Goal: Task Accomplishment & Management: Use online tool/utility

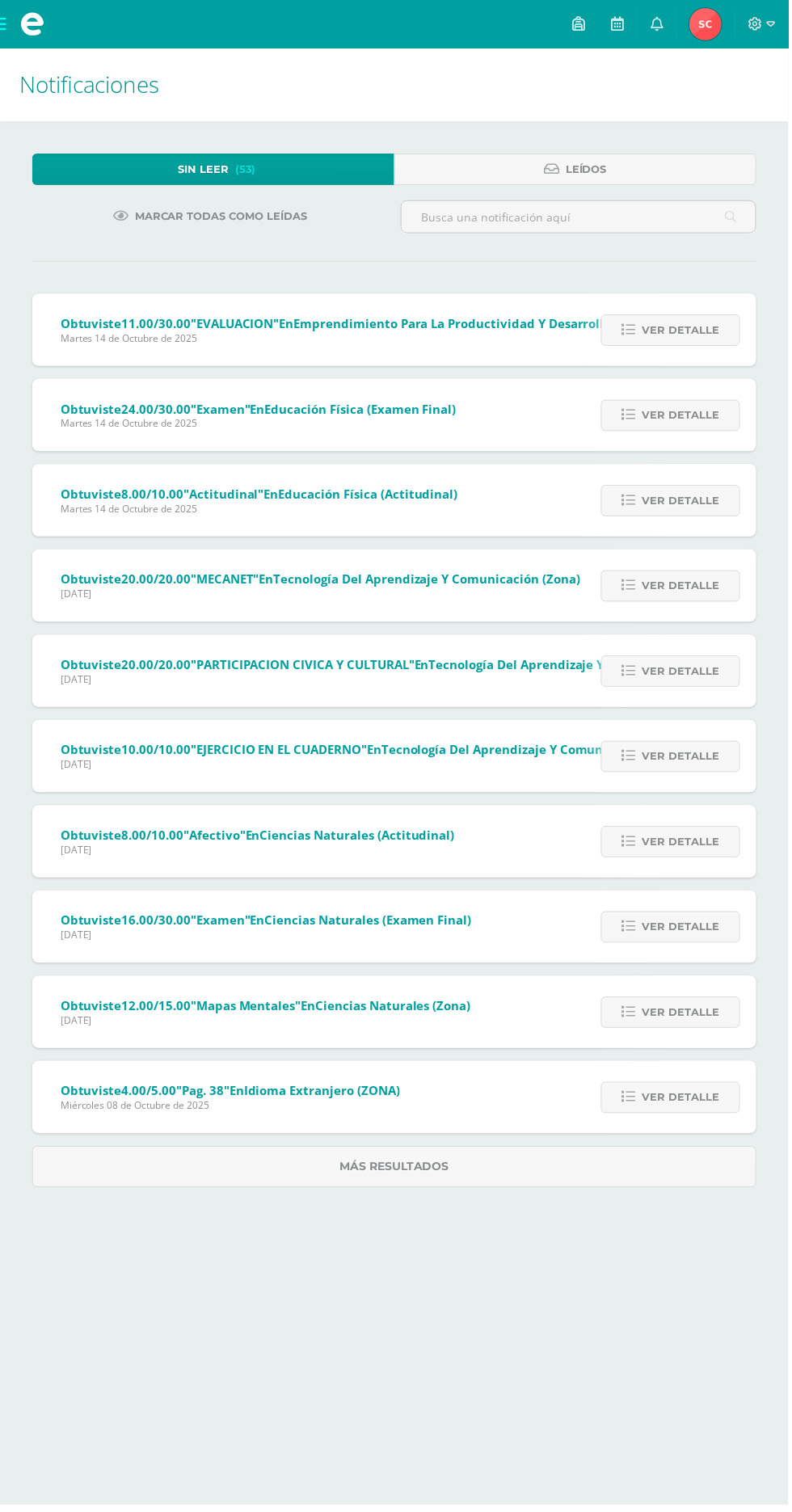
click at [718, 12] on img at bounding box center [708, 24] width 32 height 32
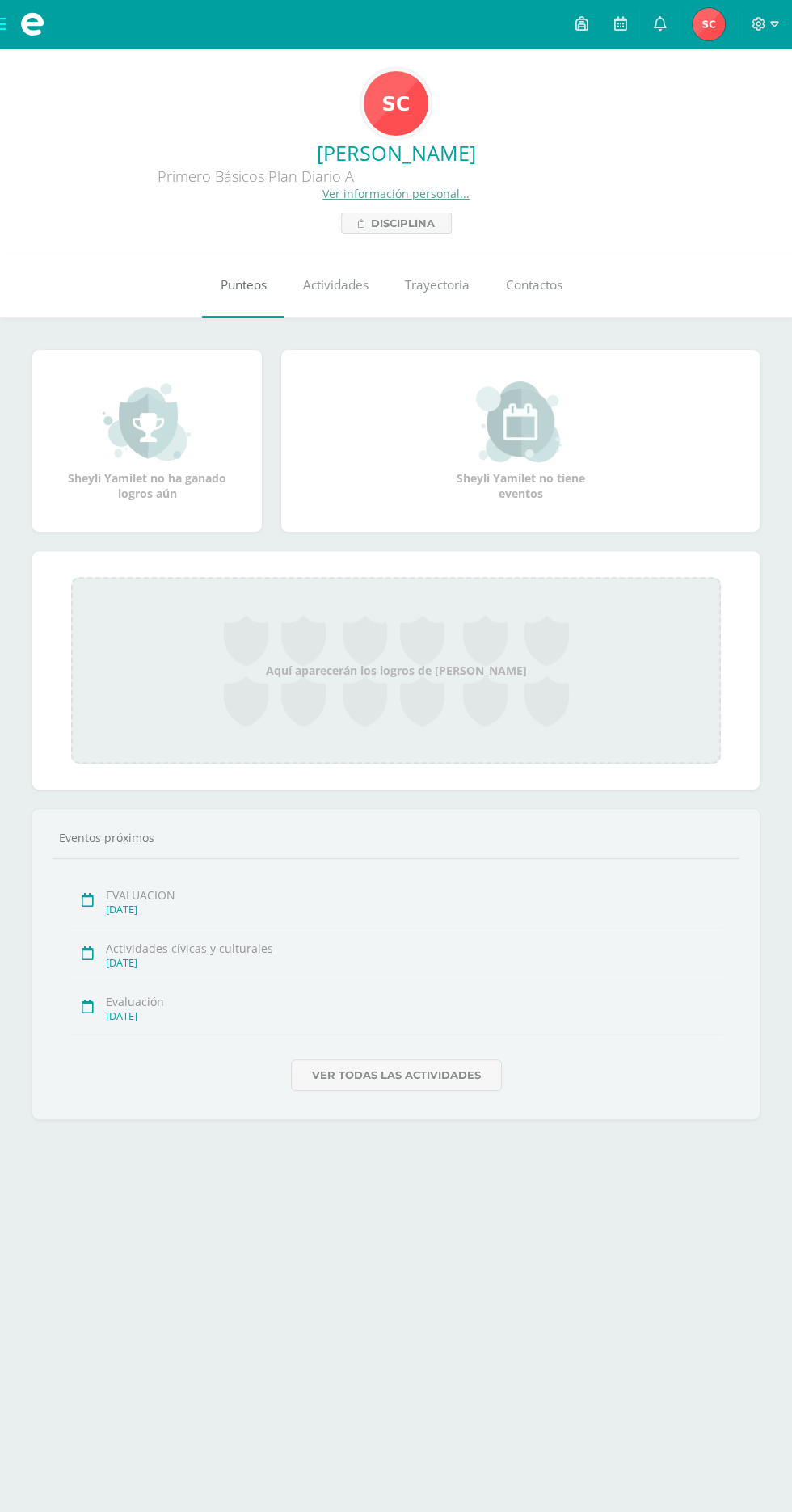
click at [247, 289] on span "Punteos" at bounding box center [244, 285] width 46 height 17
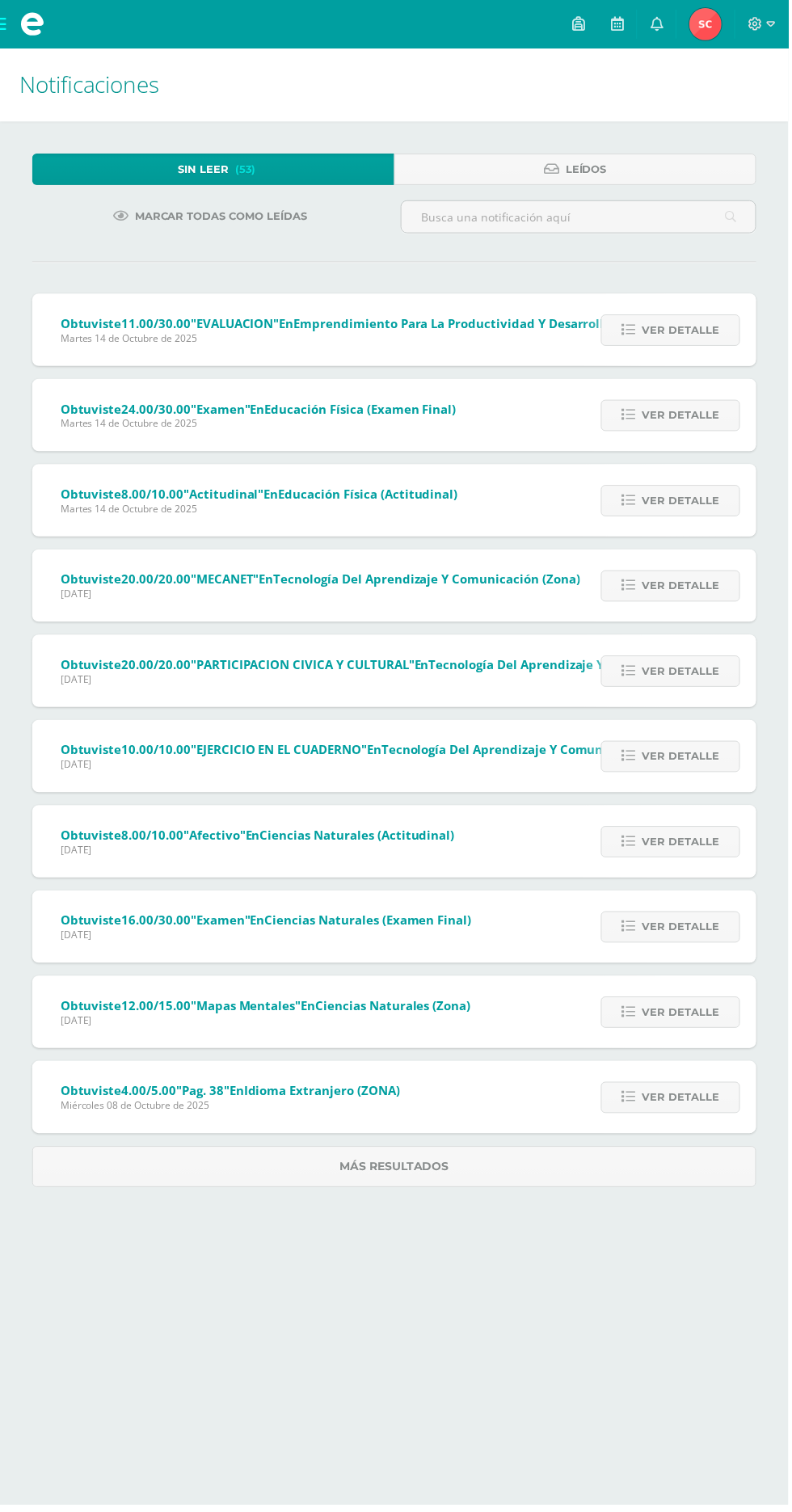
click at [15, 39] on span at bounding box center [32, 24] width 65 height 49
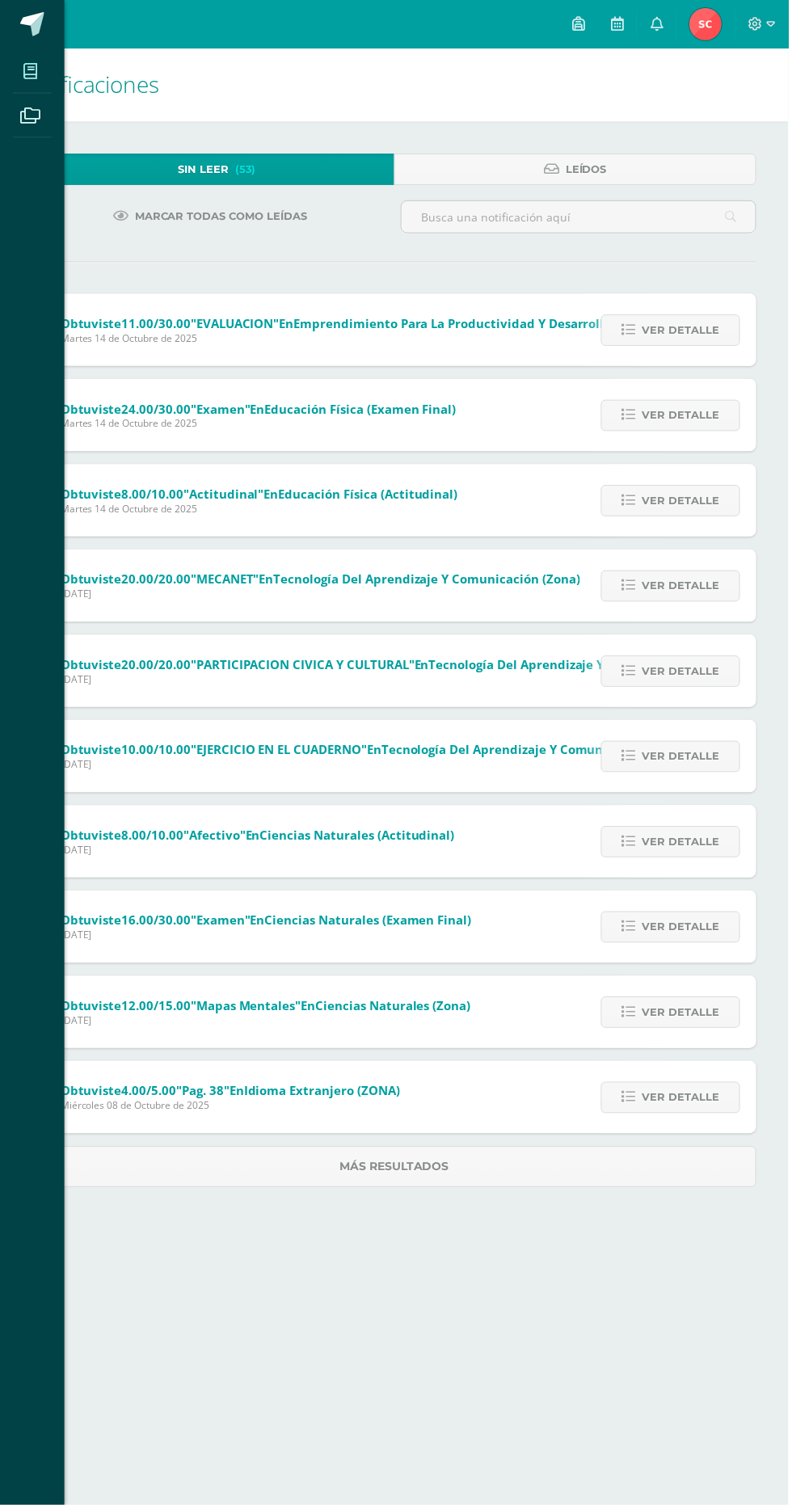
click at [23, 91] on link "Mis cursos" at bounding box center [32, 71] width 39 height 46
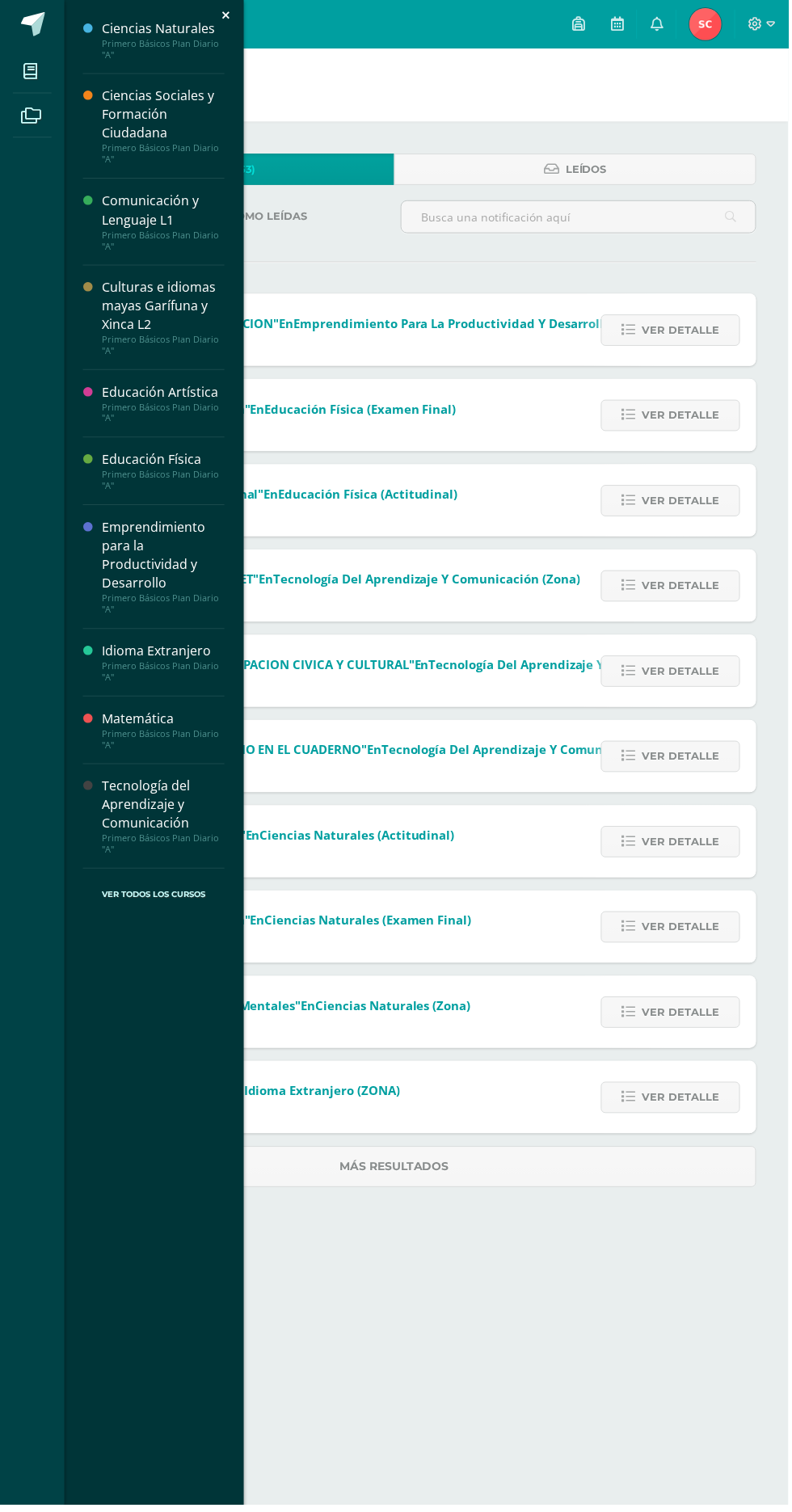
click at [103, 457] on div "Educación Física" at bounding box center [164, 462] width 123 height 19
click at [105, 720] on div "Matemática" at bounding box center [164, 723] width 123 height 19
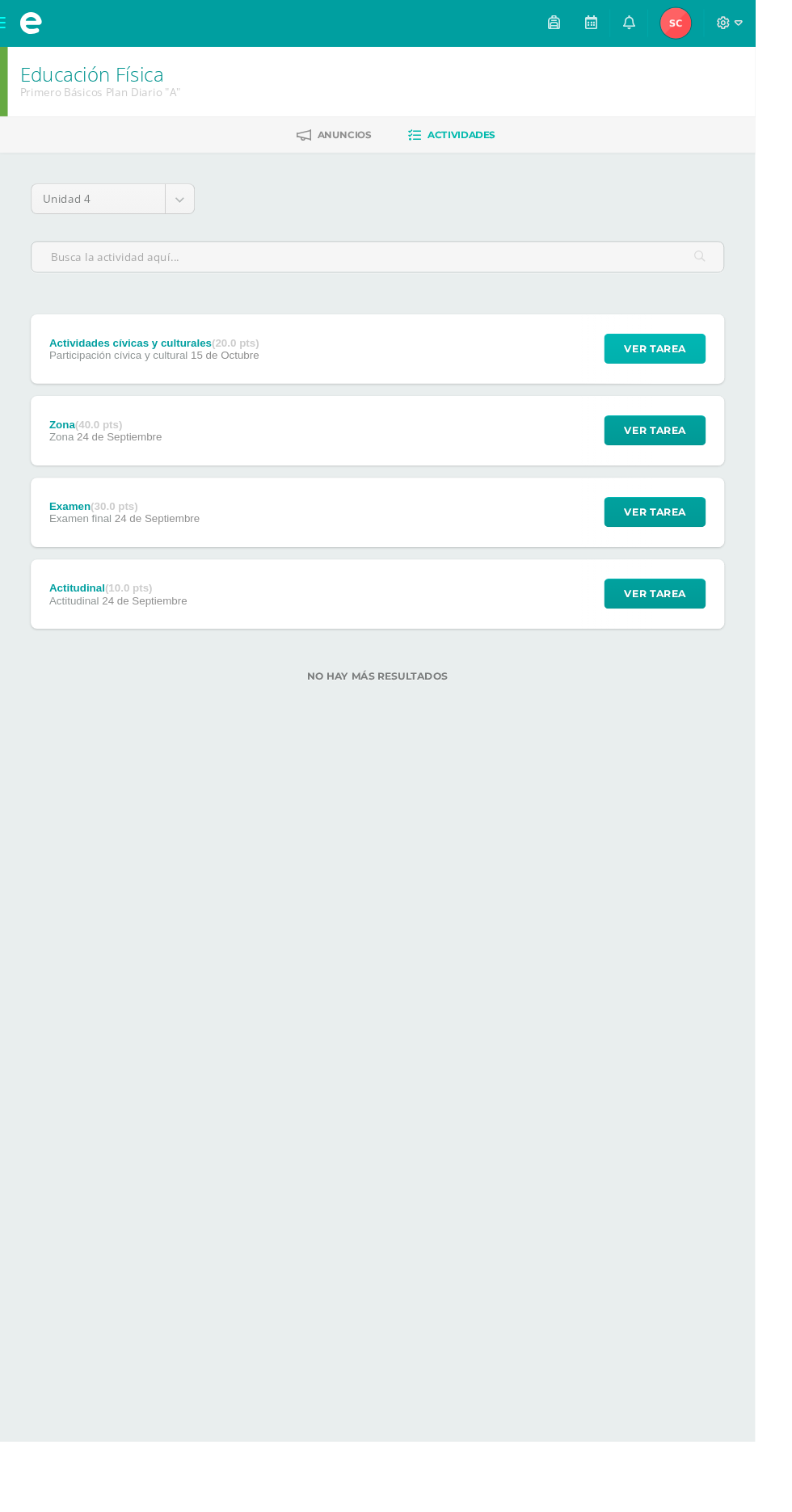
click at [704, 364] on span "Ver tarea" at bounding box center [687, 365] width 65 height 30
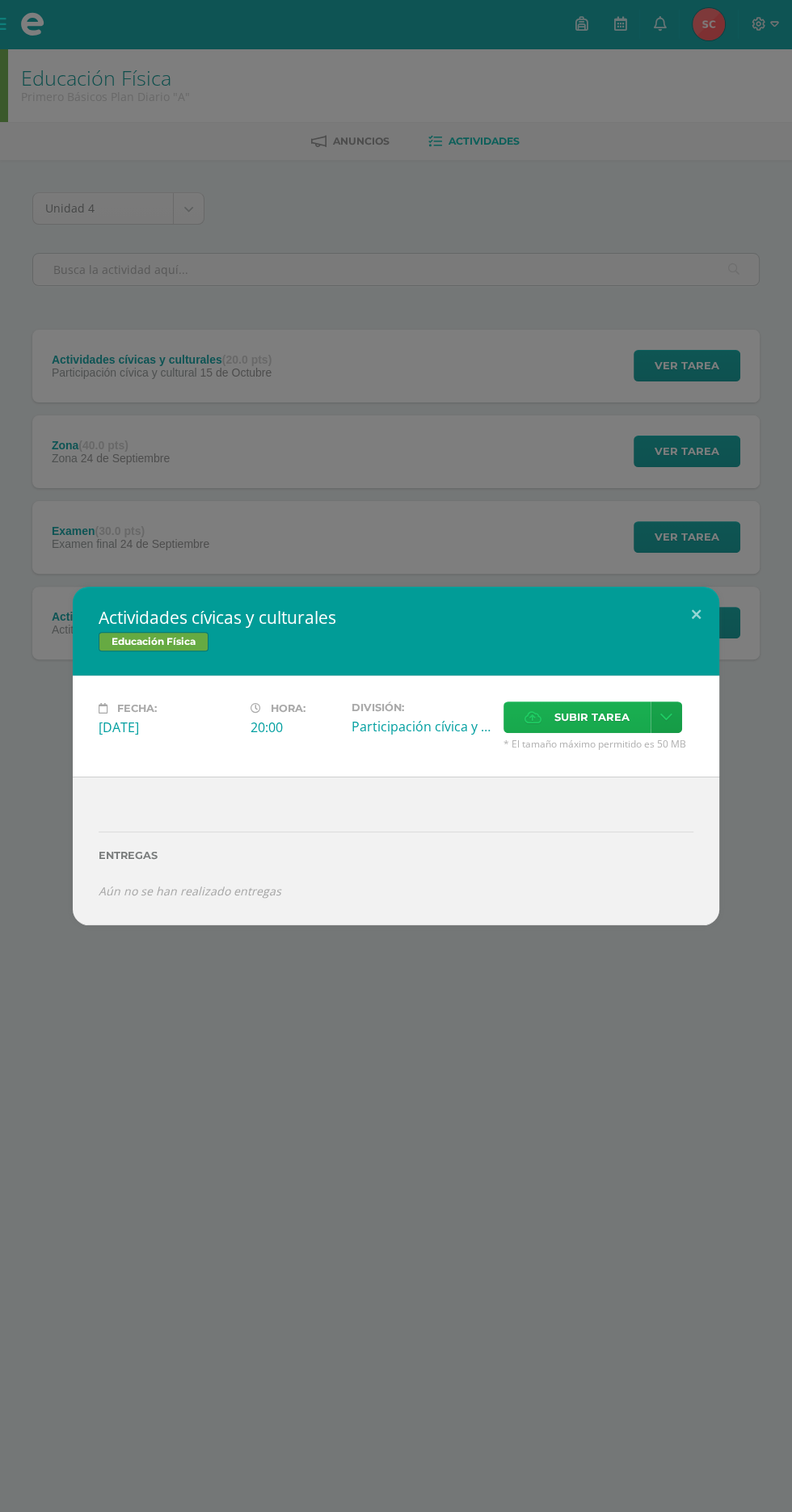
click at [600, 718] on span "Subir tarea" at bounding box center [591, 717] width 75 height 30
click at [0, 0] on input "Subir tarea" at bounding box center [0, 0] width 0 height 0
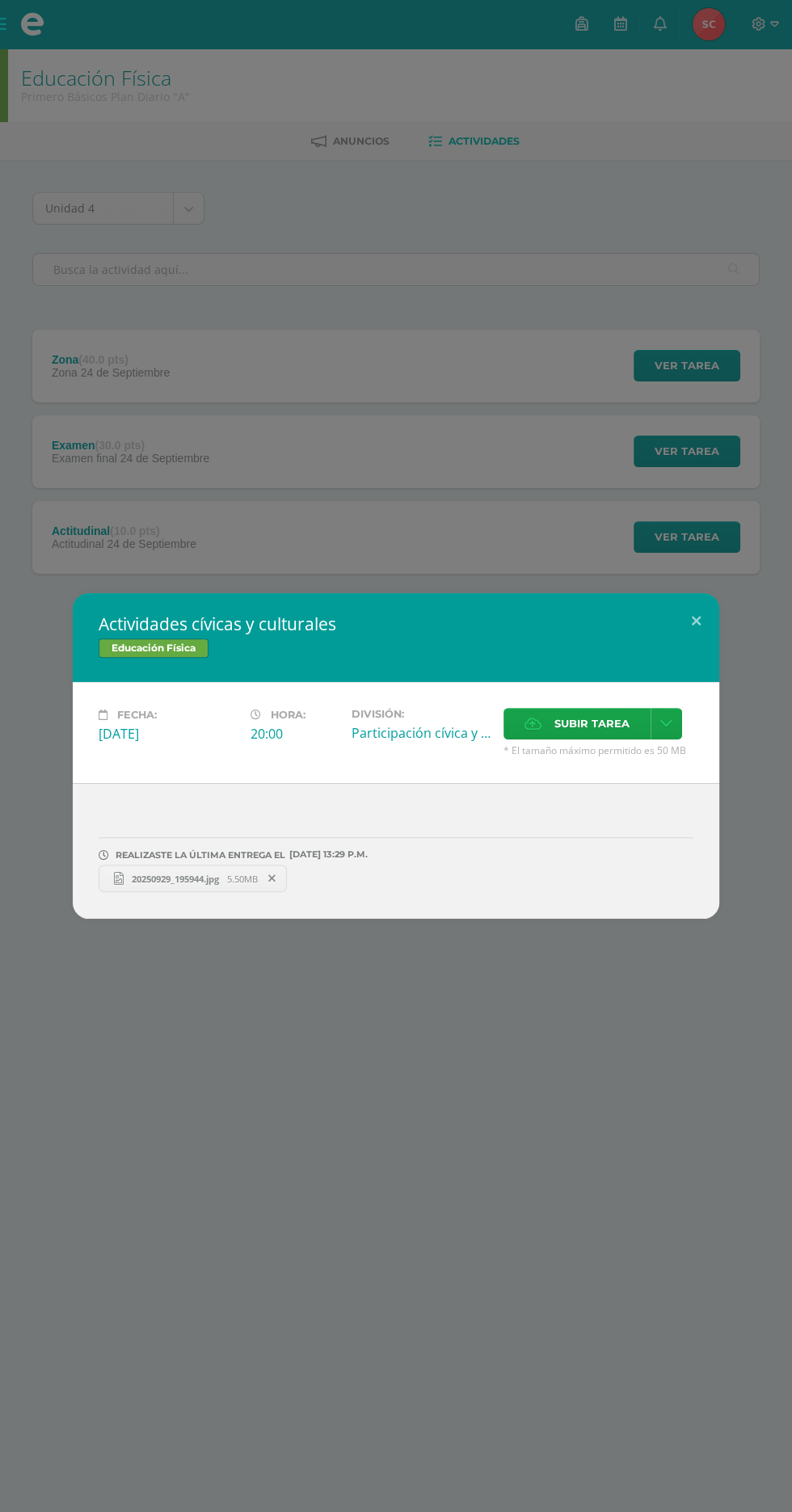
click at [141, 880] on span "20250929_195944.jpg" at bounding box center [175, 879] width 104 height 12
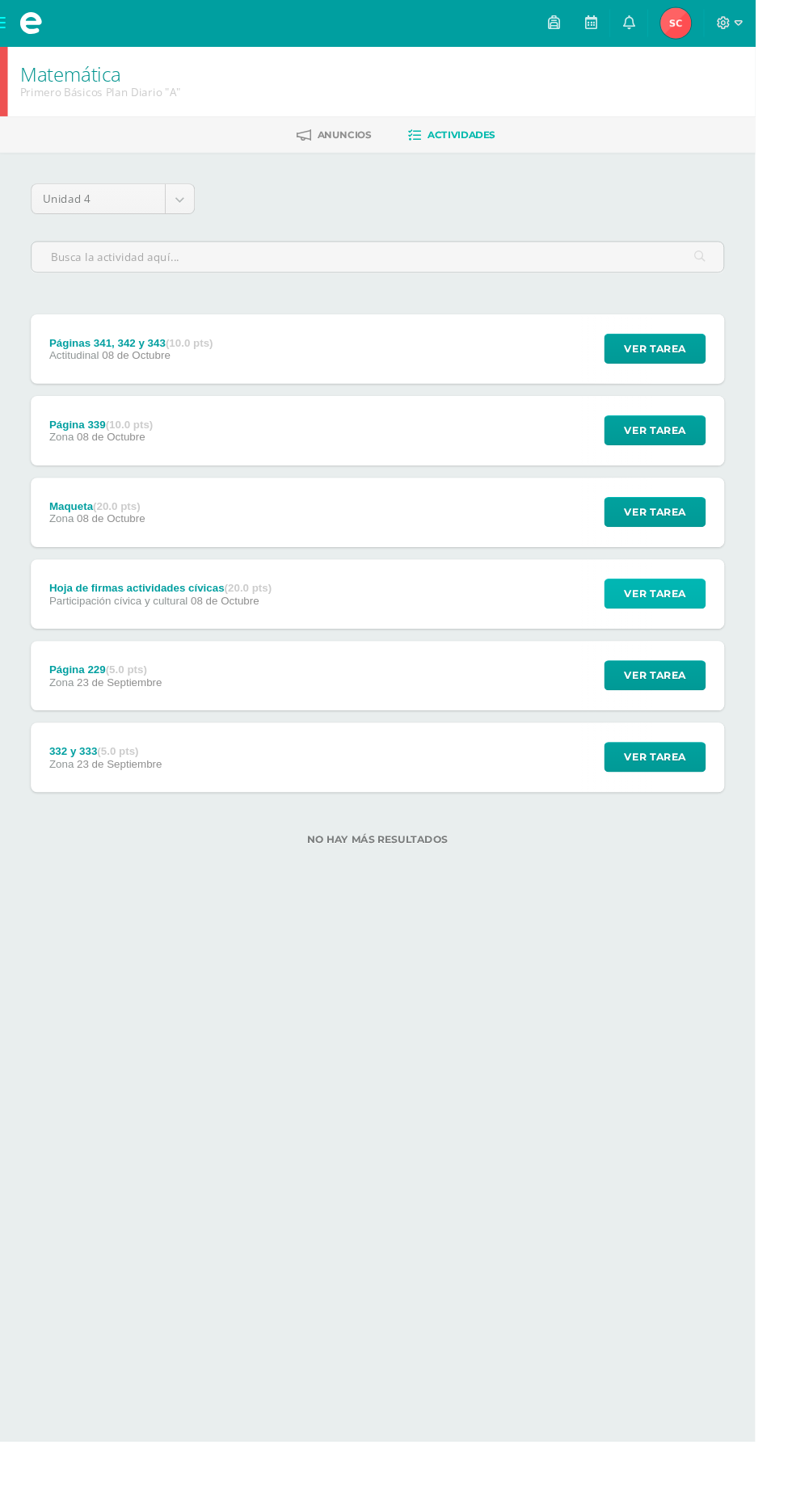
click at [703, 613] on span "Ver tarea" at bounding box center [687, 622] width 65 height 30
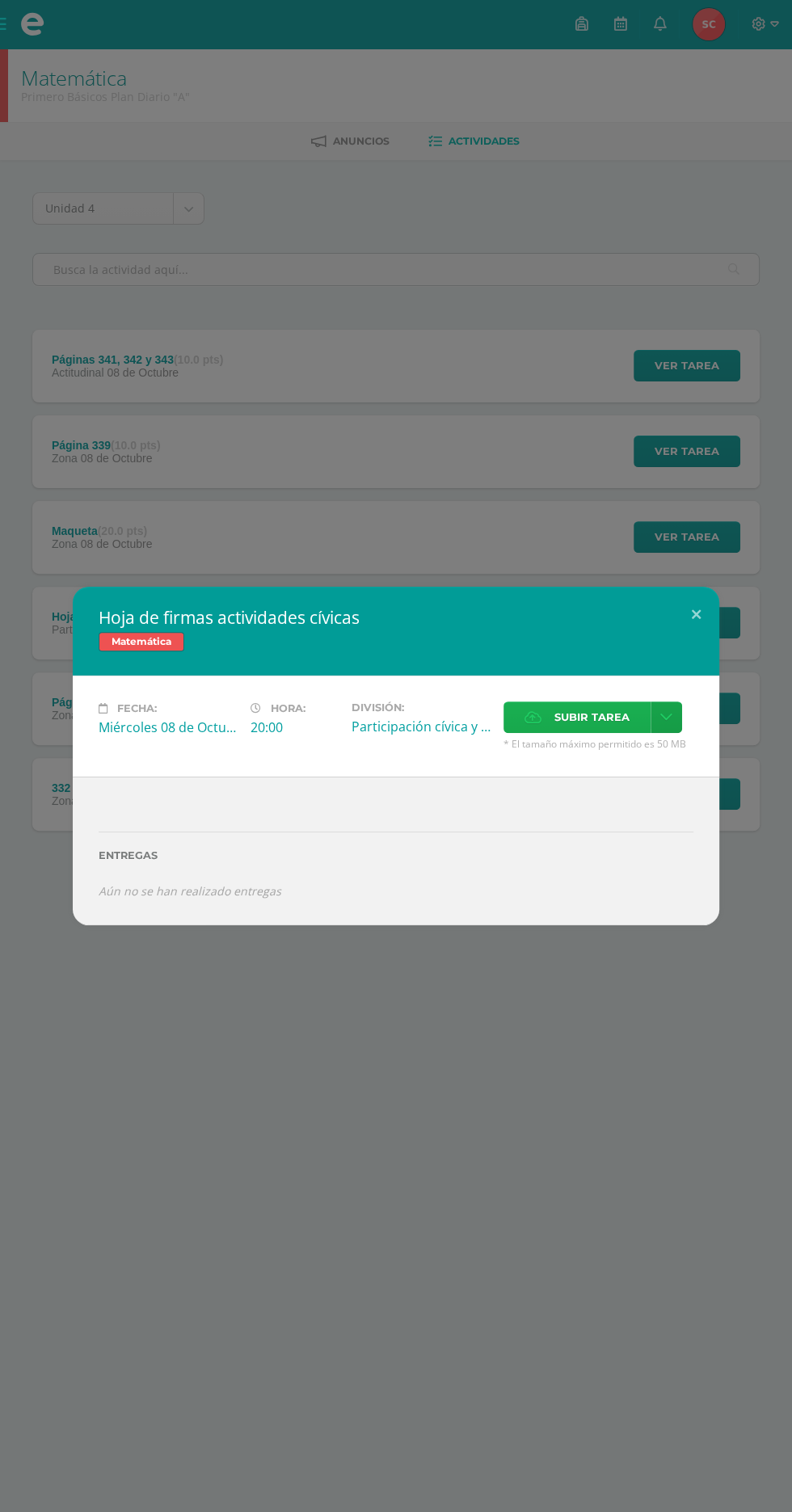
click at [582, 711] on span "Subir tarea" at bounding box center [591, 717] width 75 height 30
click at [0, 0] on input "Subir tarea" at bounding box center [0, 0] width 0 height 0
